Goal: Browse casually: Explore the website without a specific task or goal

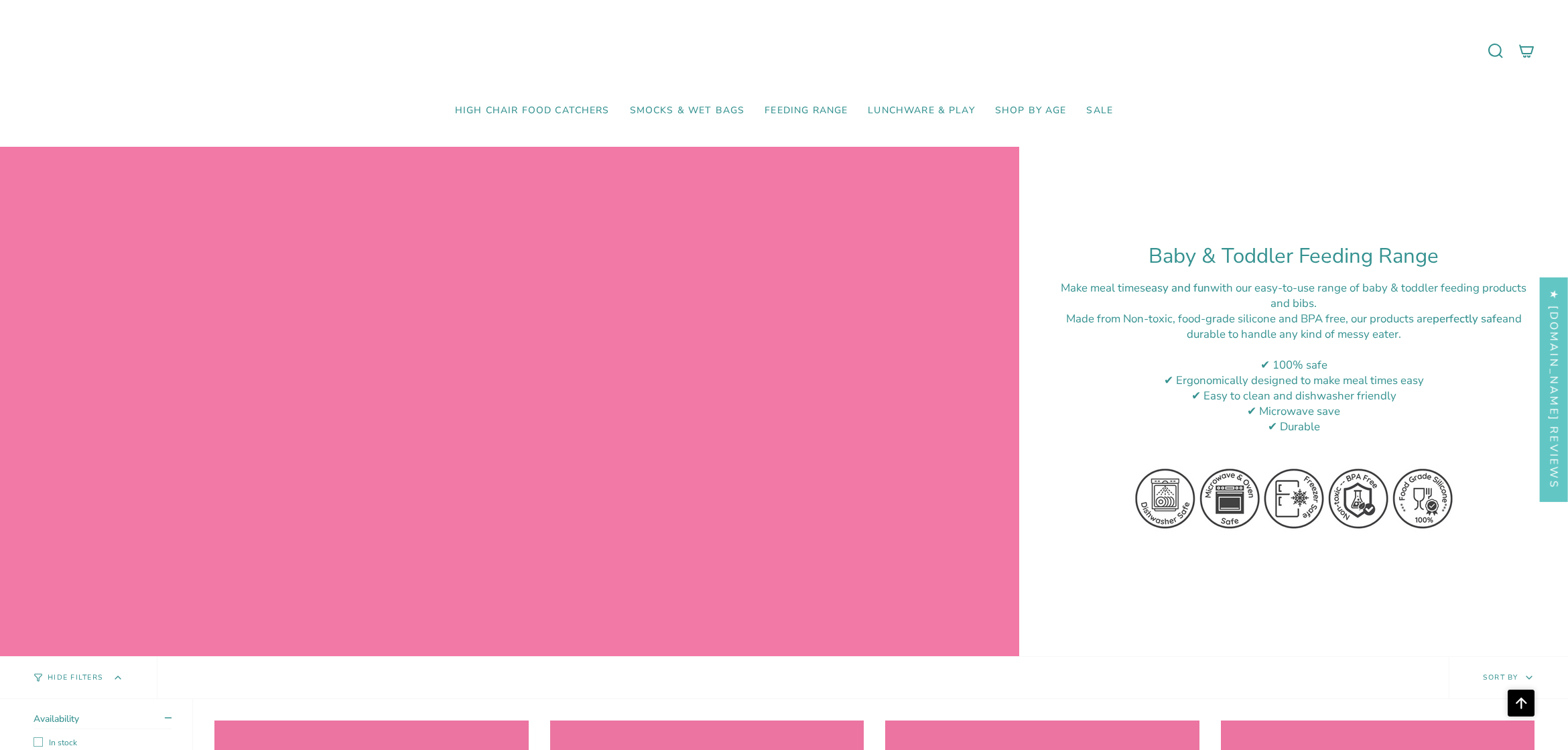
scroll to position [1758, 0]
